Goal: Task Accomplishment & Management: Complete application form

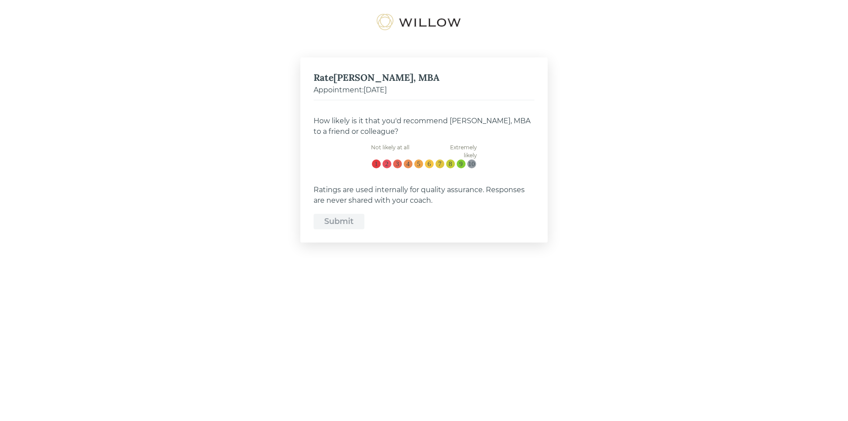
click at [471, 166] on div "10" at bounding box center [471, 164] width 7 height 8
click at [474, 161] on input "10" at bounding box center [474, 161] width 0 height 0
click at [353, 225] on div "Submit" at bounding box center [339, 222] width 30 height 12
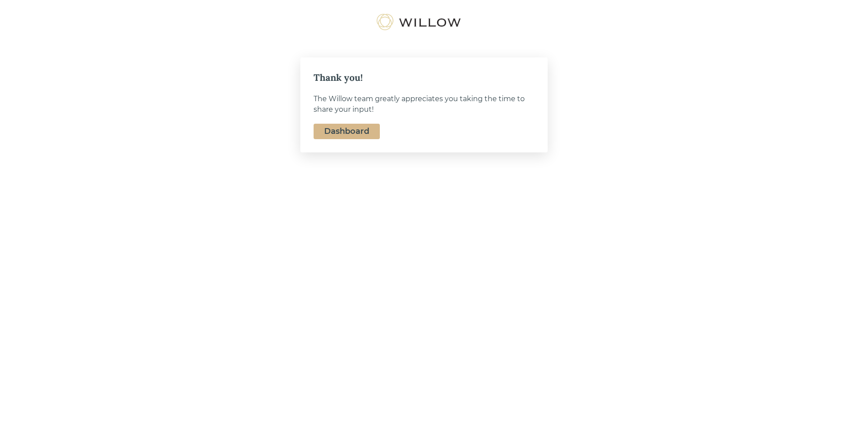
click at [352, 131] on link "Dashboard" at bounding box center [346, 131] width 45 height 10
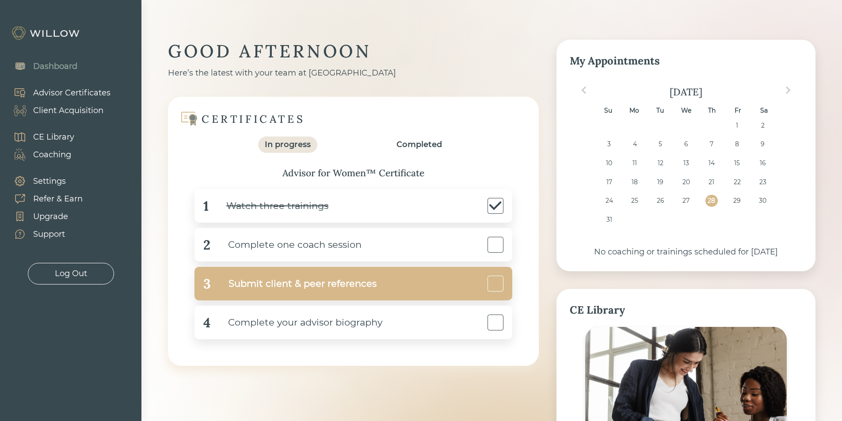
click at [333, 283] on div "Submit client & peer references" at bounding box center [294, 284] width 166 height 20
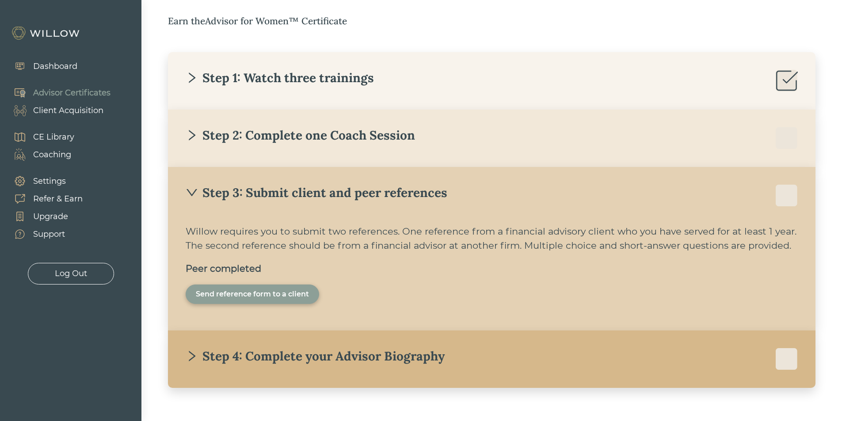
scroll to position [152, 0]
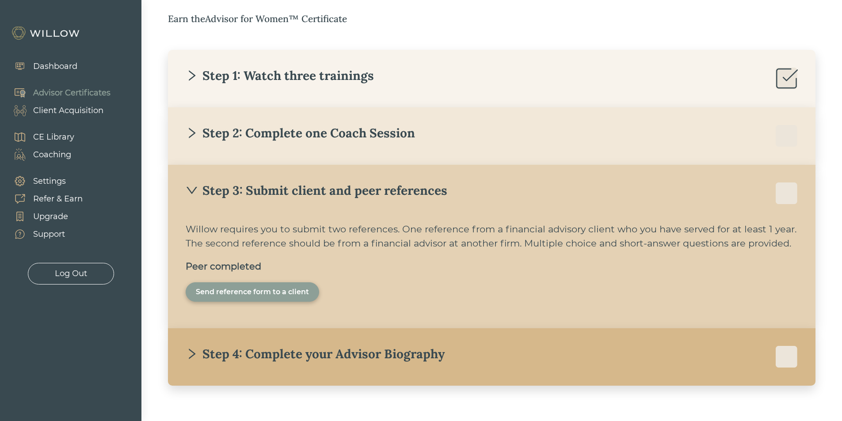
click at [403, 127] on div "Step 2: Complete one Coach Session" at bounding box center [300, 133] width 229 height 16
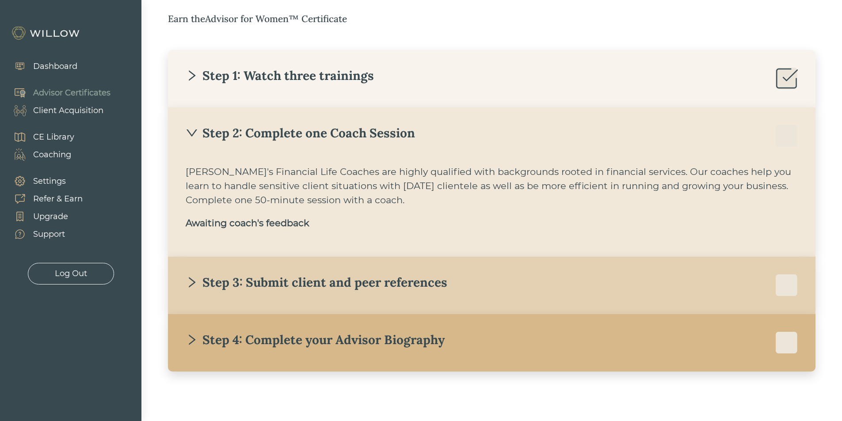
click at [389, 293] on div "Step 3: Submit client and peer references" at bounding box center [492, 285] width 612 height 22
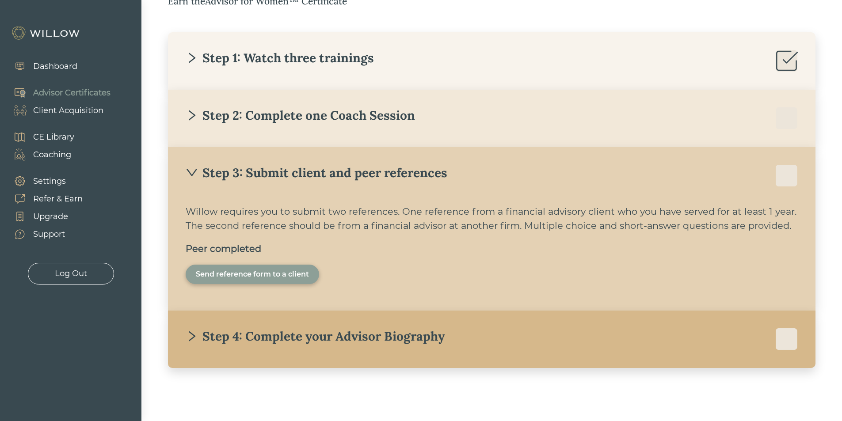
click at [357, 338] on div "Step 4: Complete your Advisor Biography" at bounding box center [315, 336] width 259 height 16
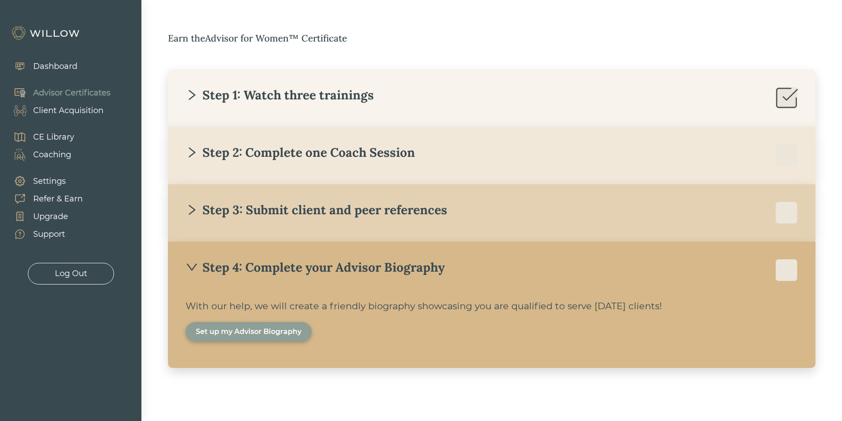
scroll to position [132, 0]
